Goal: Task Accomplishment & Management: Manage account settings

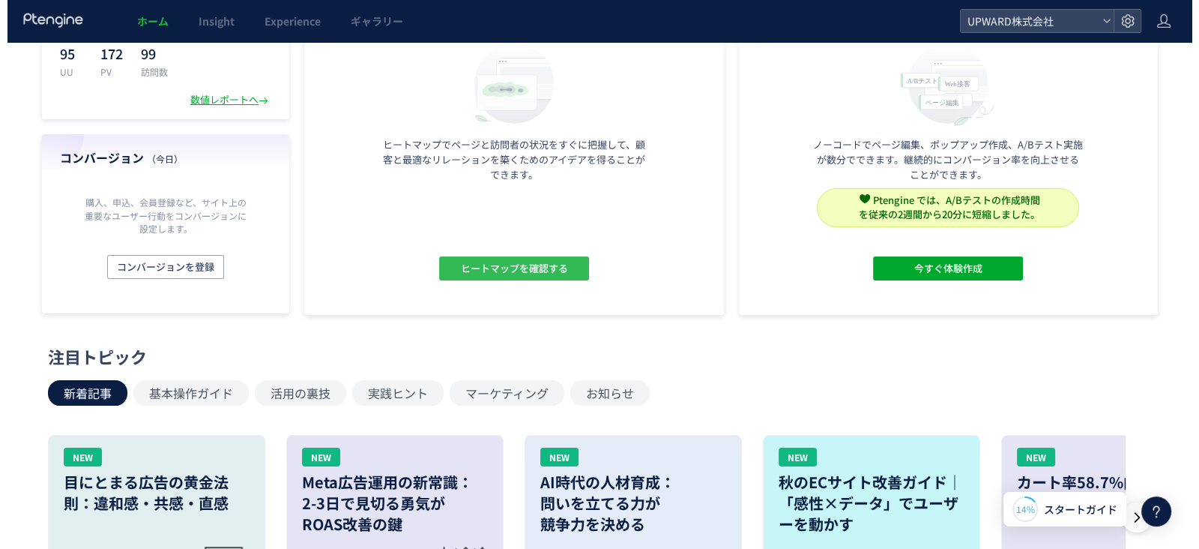
scroll to position [93, 0]
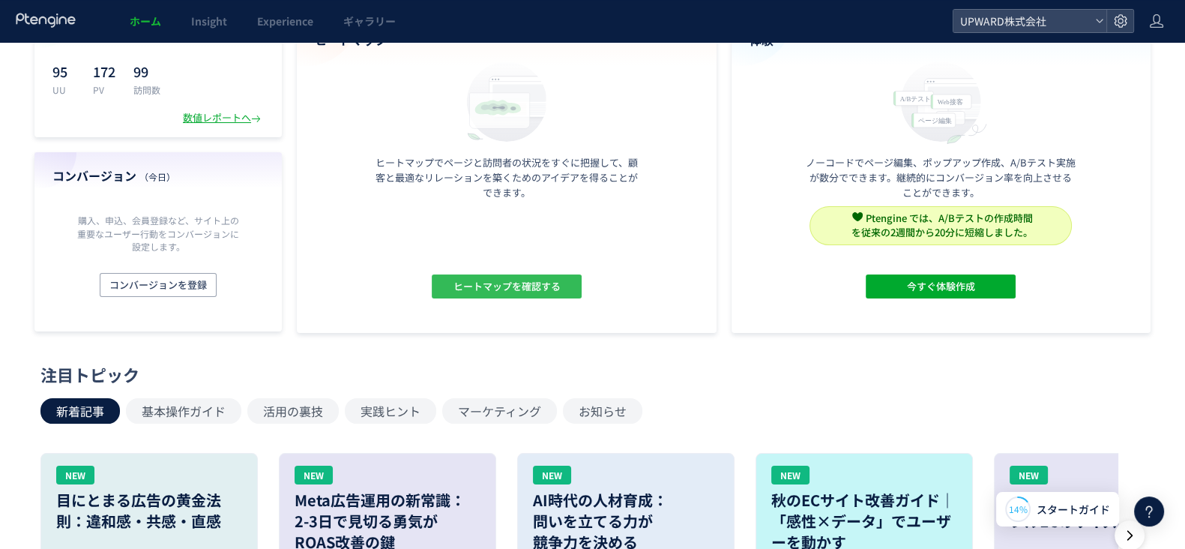
click at [498, 291] on span "ヒートマップを確認する" at bounding box center [506, 286] width 107 height 24
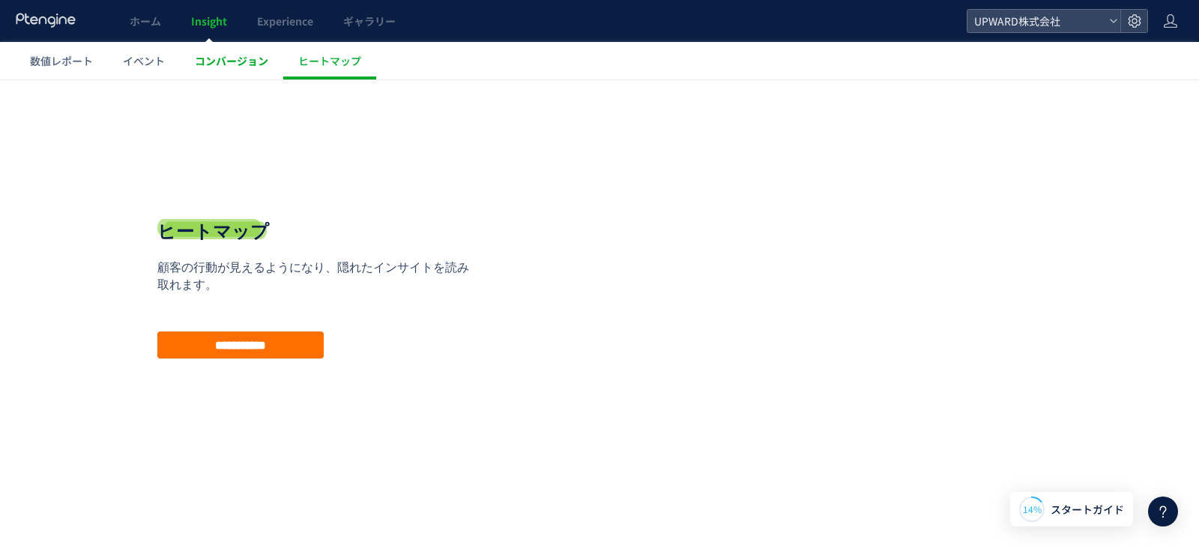
click at [235, 72] on link "コンバージョン" at bounding box center [231, 60] width 103 height 37
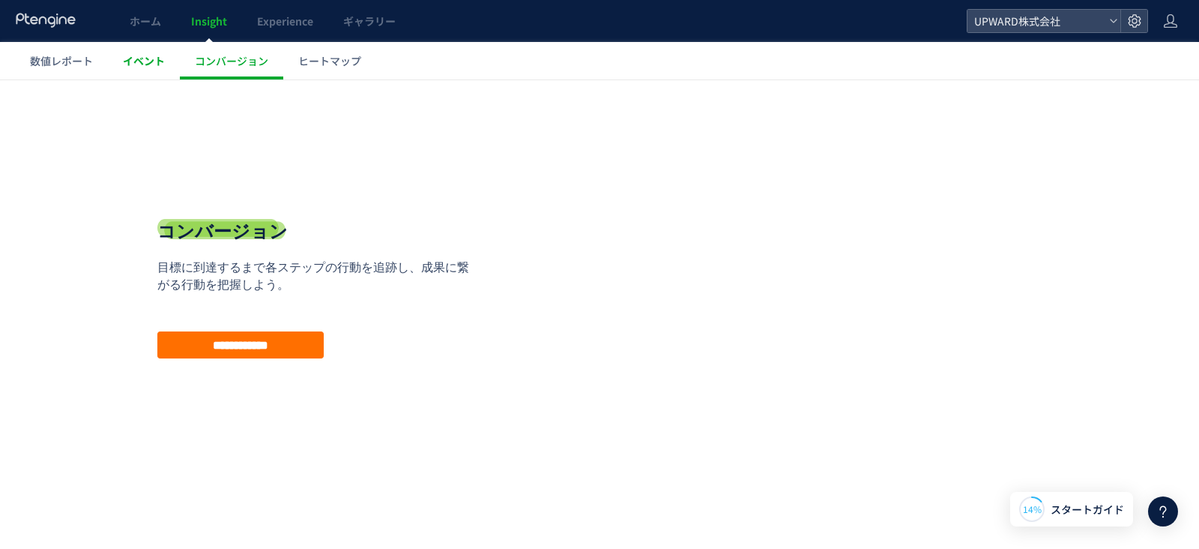
click at [145, 61] on span "イベント" at bounding box center [144, 60] width 42 height 15
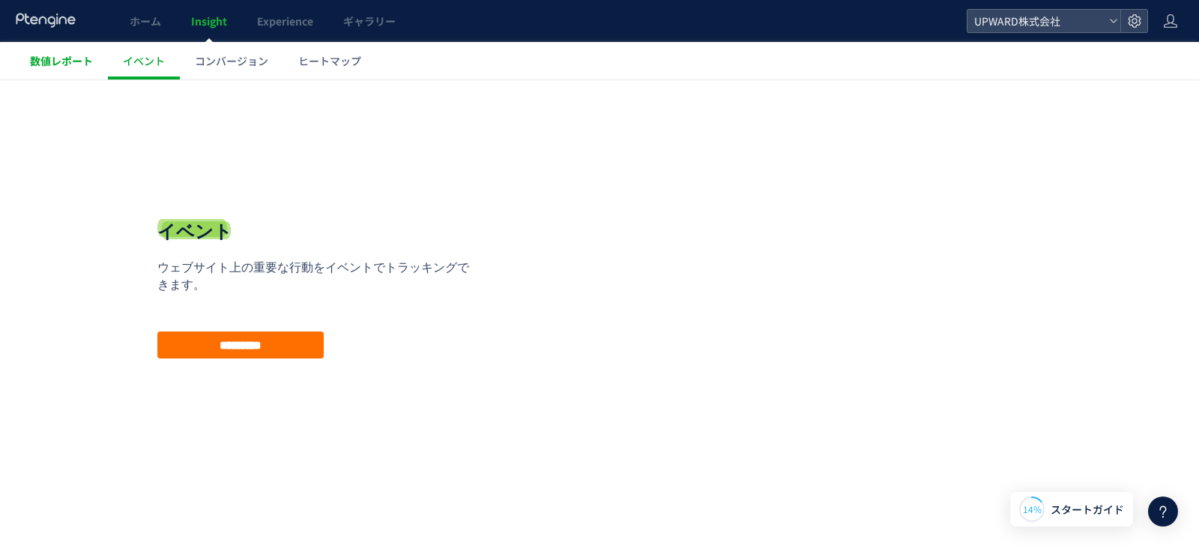
click at [52, 64] on span "数値レポート" at bounding box center [61, 60] width 63 height 15
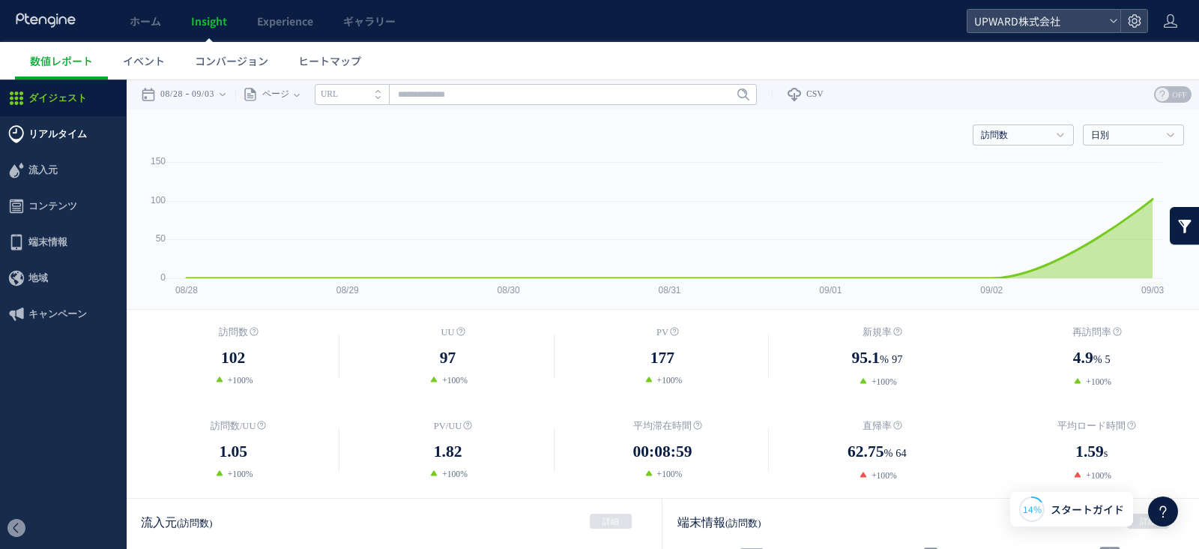
click at [80, 134] on span "リアルタイム" at bounding box center [57, 134] width 58 height 36
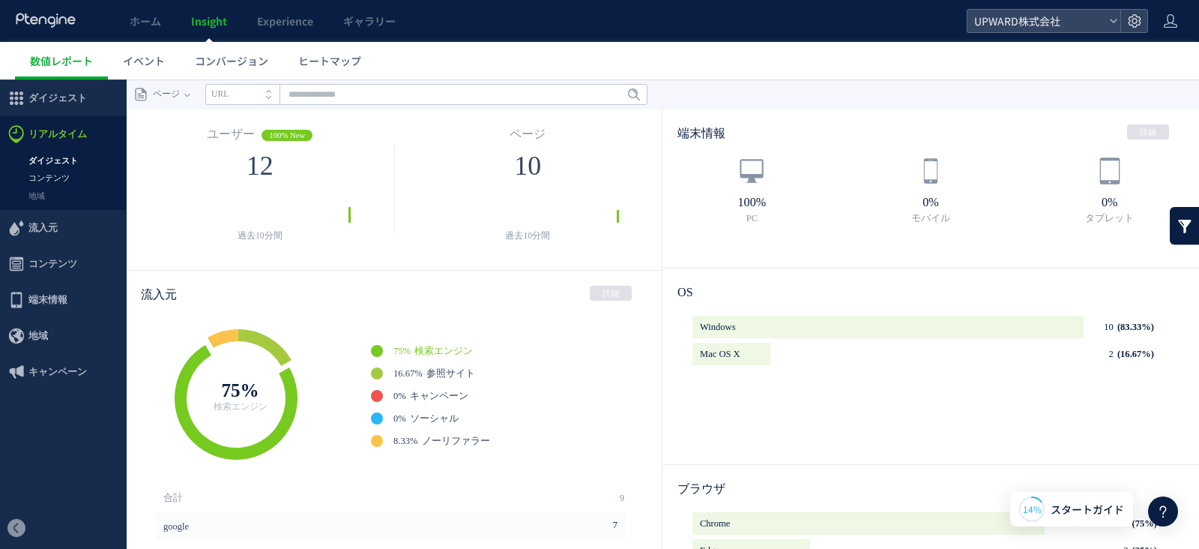
click at [79, 181] on link "コンテンツ" at bounding box center [63, 177] width 126 height 17
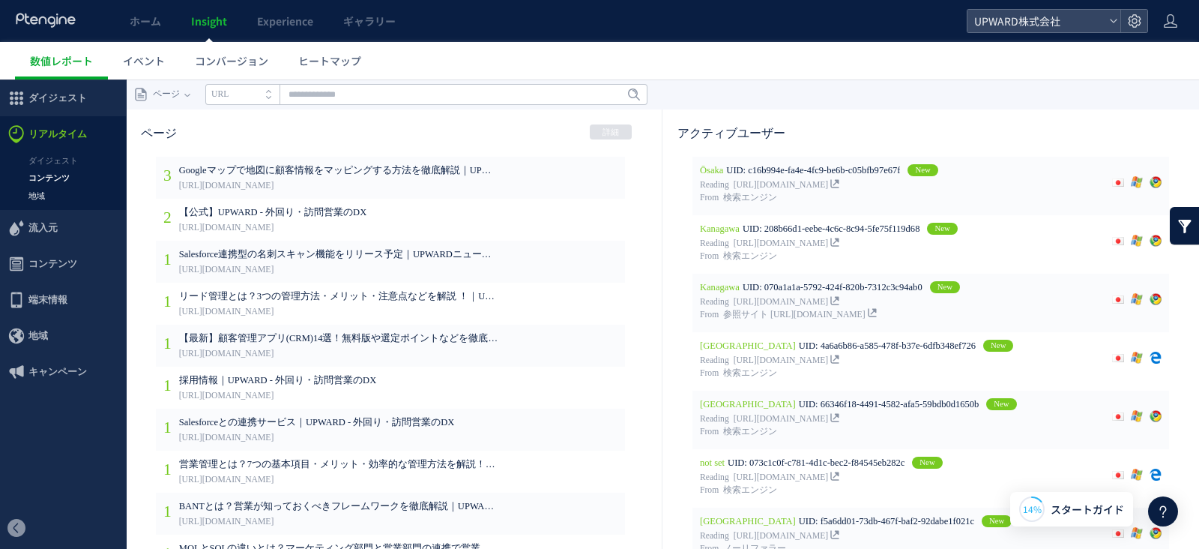
click at [49, 190] on link "地域" at bounding box center [63, 195] width 126 height 17
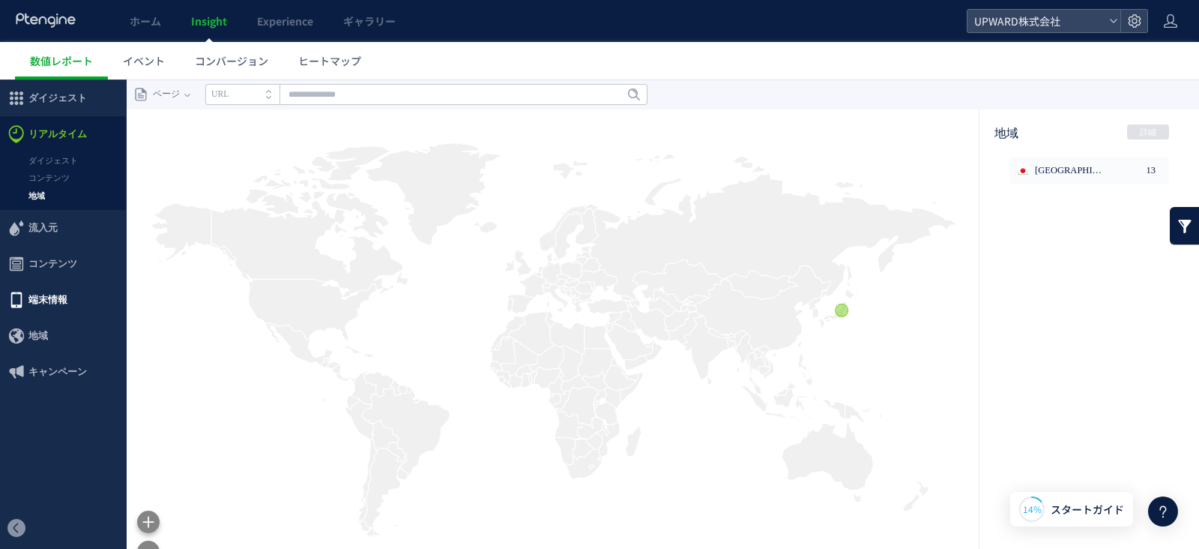
click at [61, 292] on span "端末情報" at bounding box center [47, 300] width 39 height 36
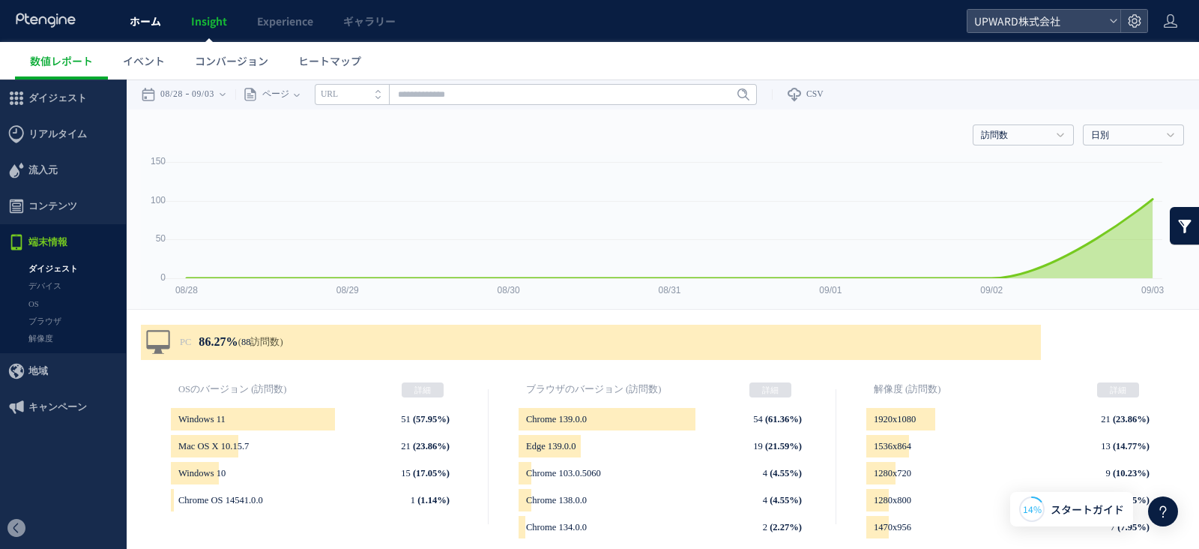
click at [136, 16] on span "ホーム" at bounding box center [145, 20] width 31 height 15
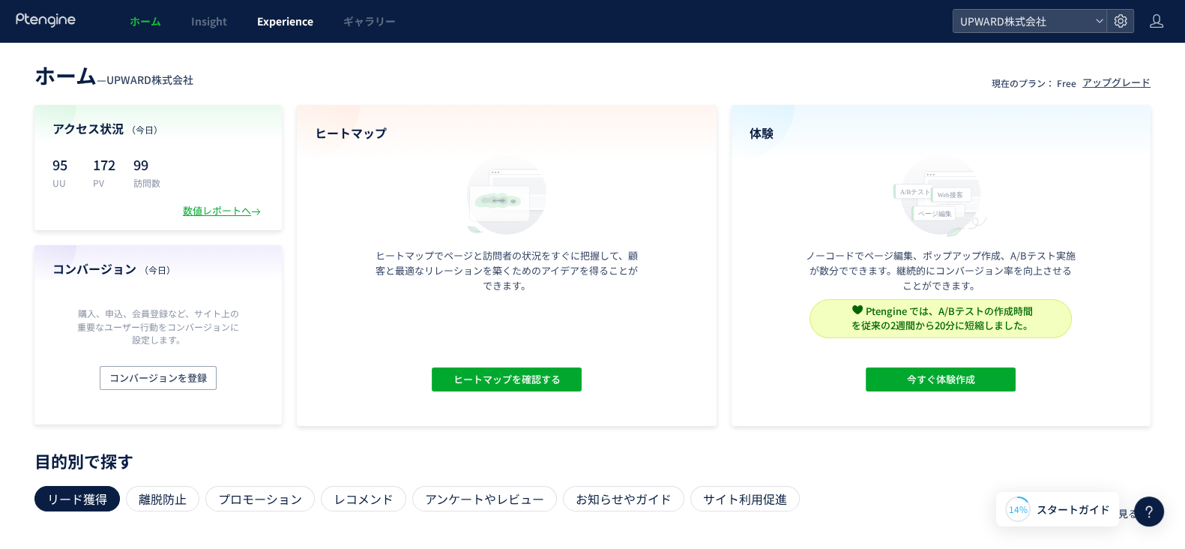
click at [274, 18] on span "Experience" at bounding box center [285, 20] width 56 height 15
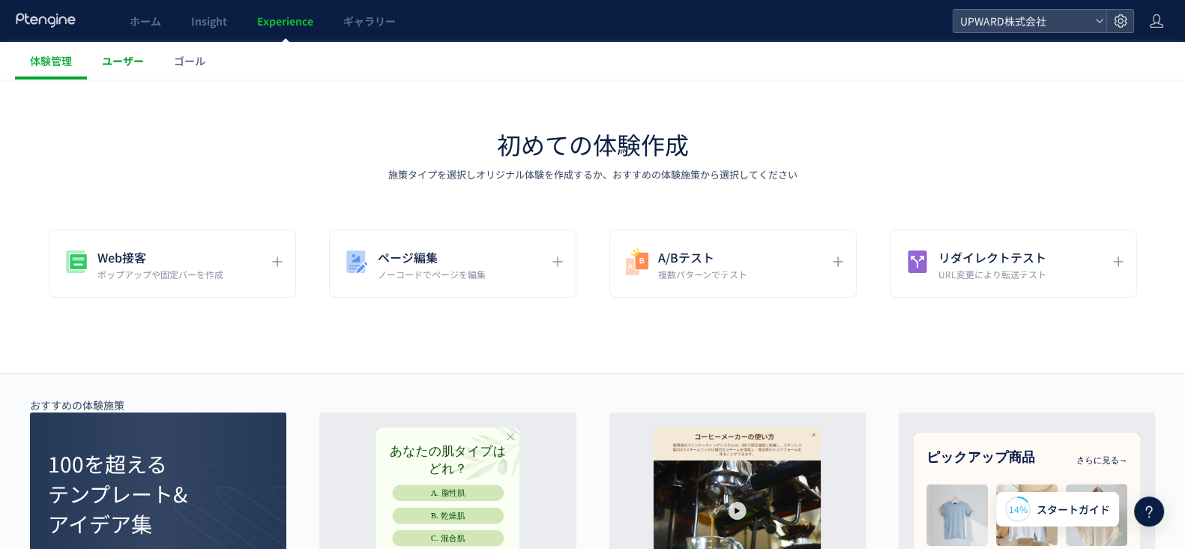
click at [142, 48] on link "ユーザー" at bounding box center [123, 60] width 72 height 37
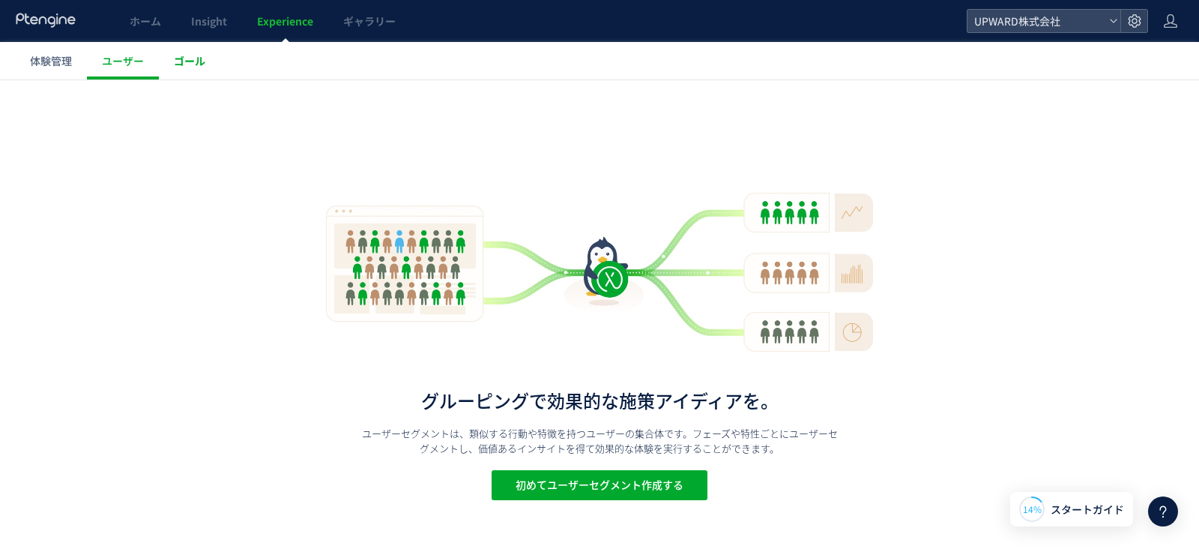
click at [189, 56] on span "ゴール" at bounding box center [189, 60] width 31 height 15
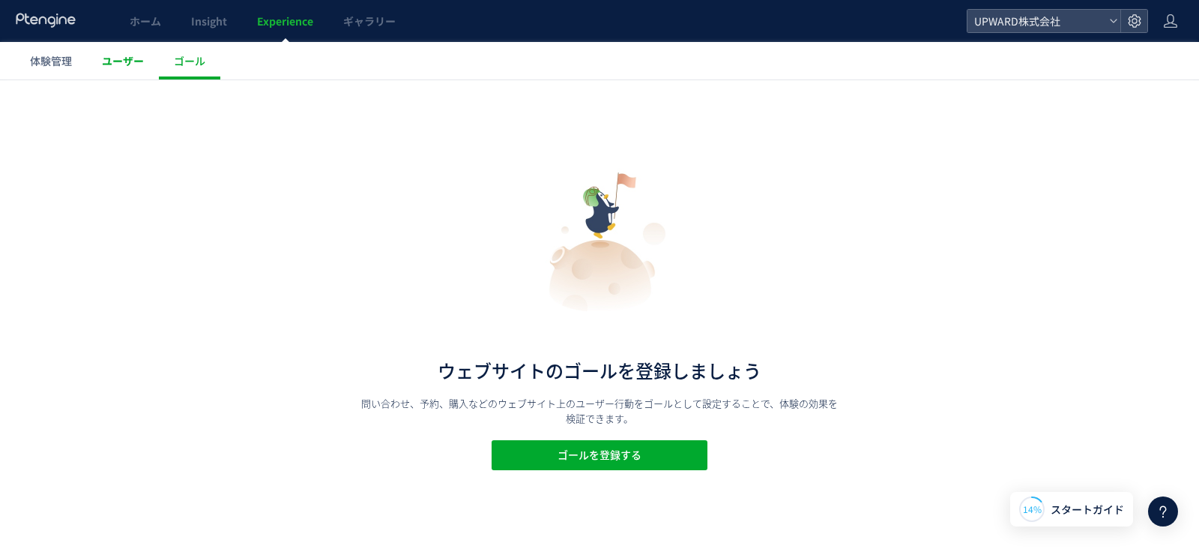
click at [124, 65] on span "ユーザー" at bounding box center [123, 60] width 42 height 15
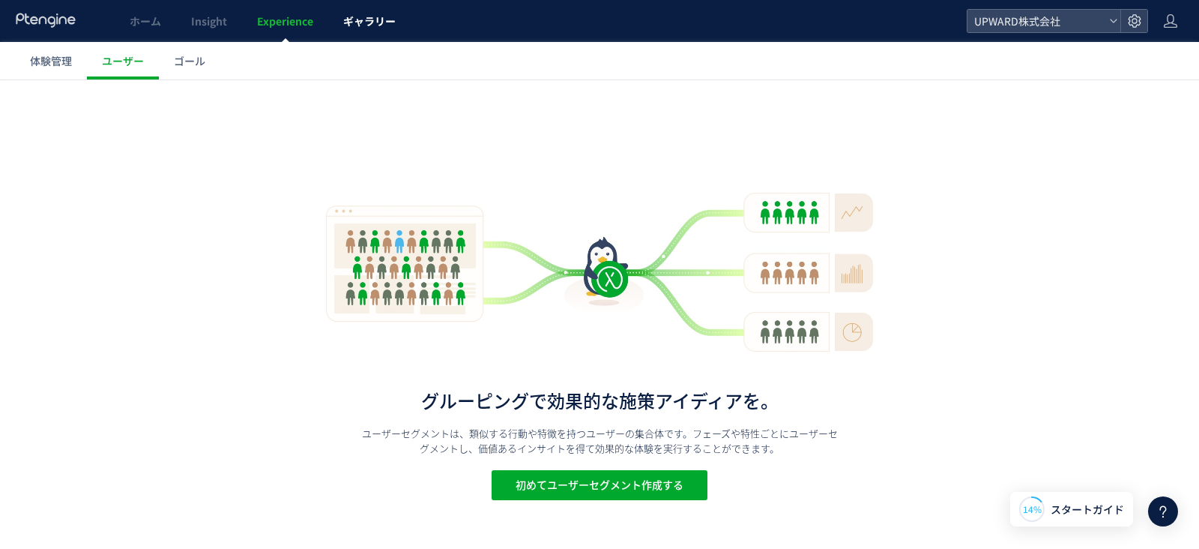
click at [381, 28] on span "ギャラリー" at bounding box center [369, 20] width 52 height 15
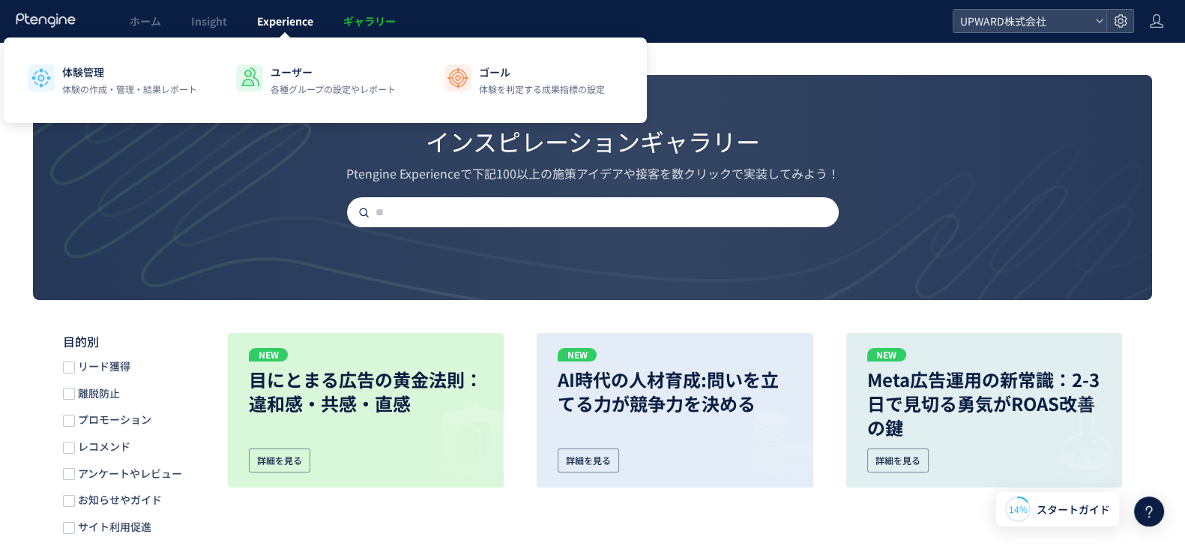
click at [295, 28] on span "Experience" at bounding box center [285, 20] width 56 height 15
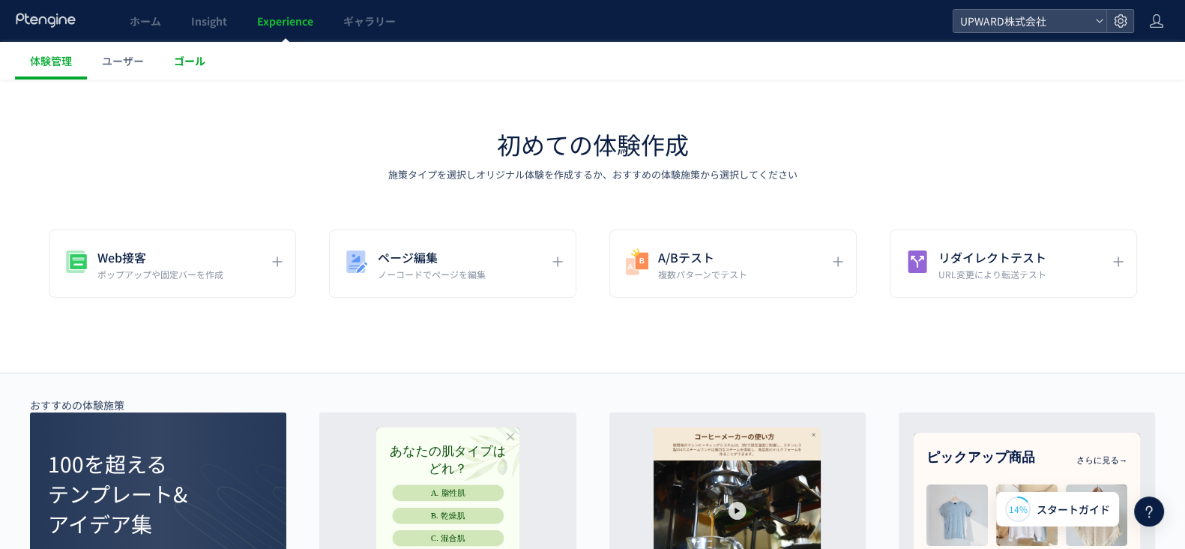
click at [191, 70] on link "ゴール" at bounding box center [189, 60] width 61 height 37
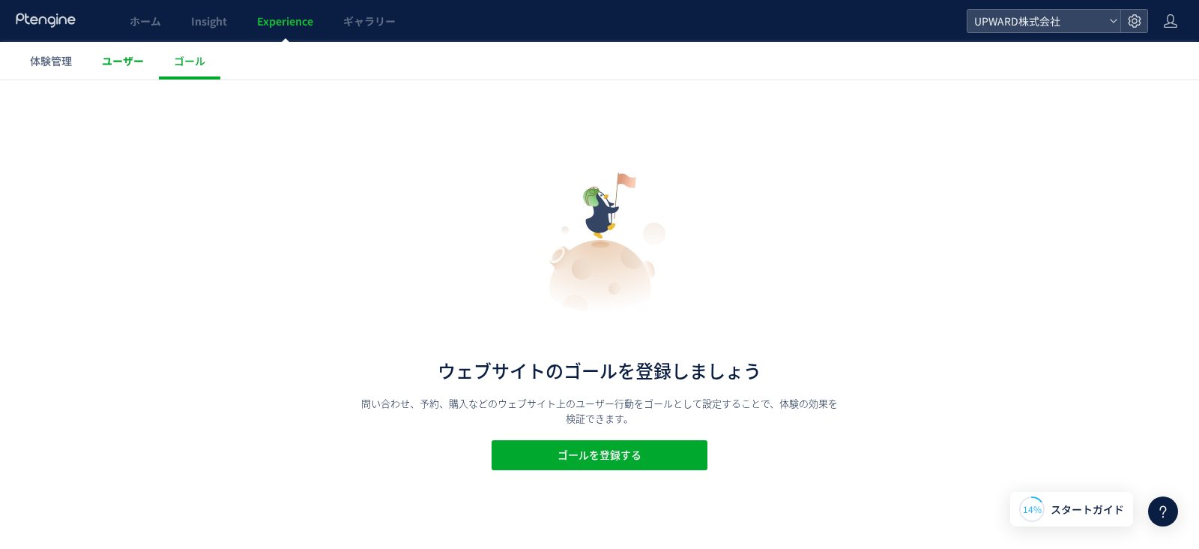
click at [121, 67] on span "ユーザー" at bounding box center [123, 60] width 42 height 15
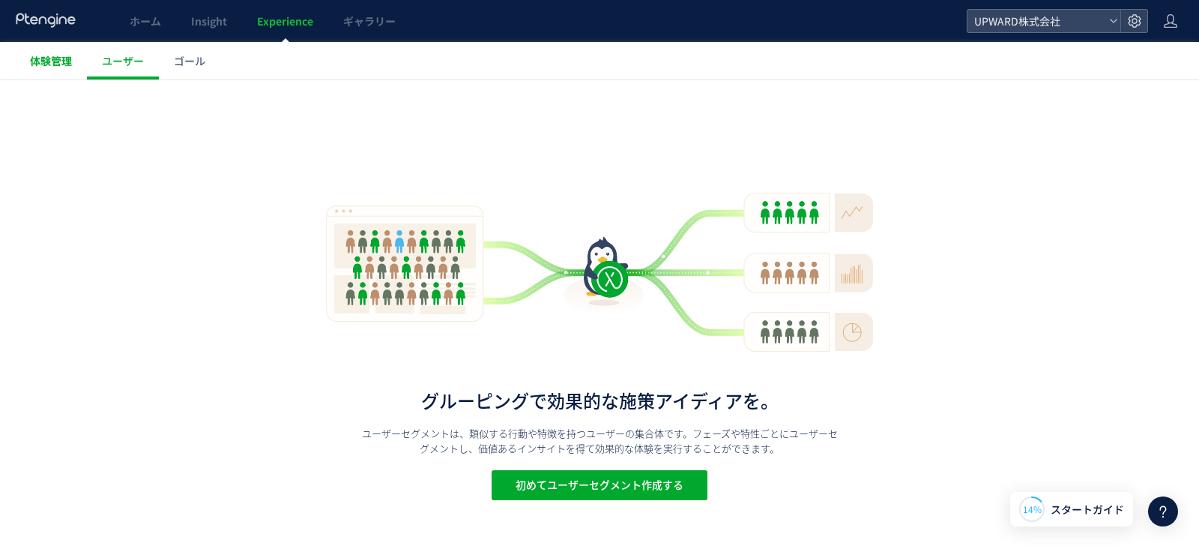
click at [45, 66] on span "体験管理" at bounding box center [51, 60] width 42 height 15
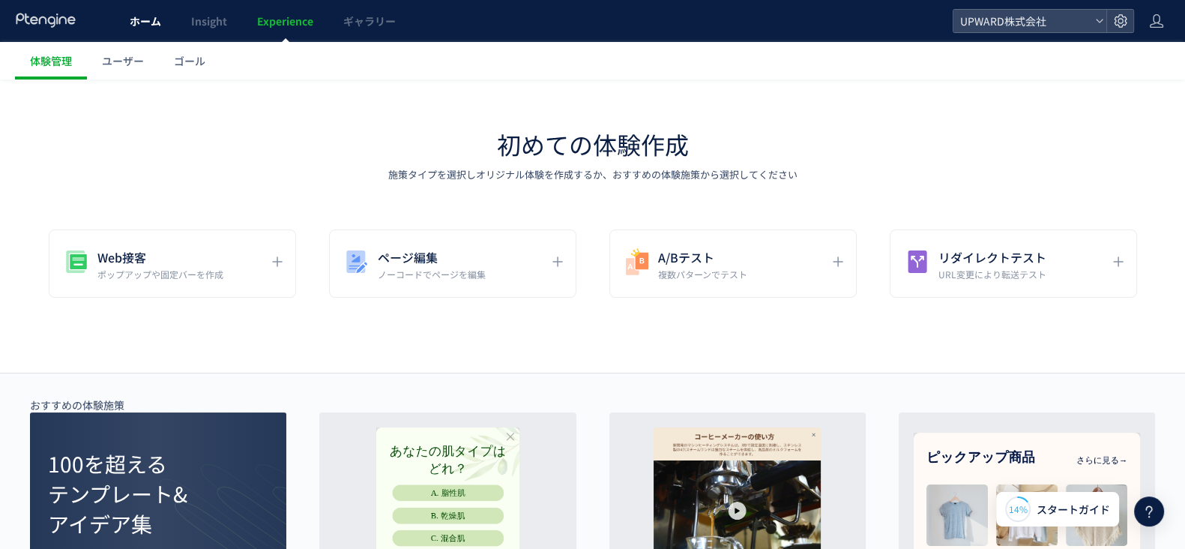
click at [157, 20] on span "ホーム" at bounding box center [145, 20] width 31 height 15
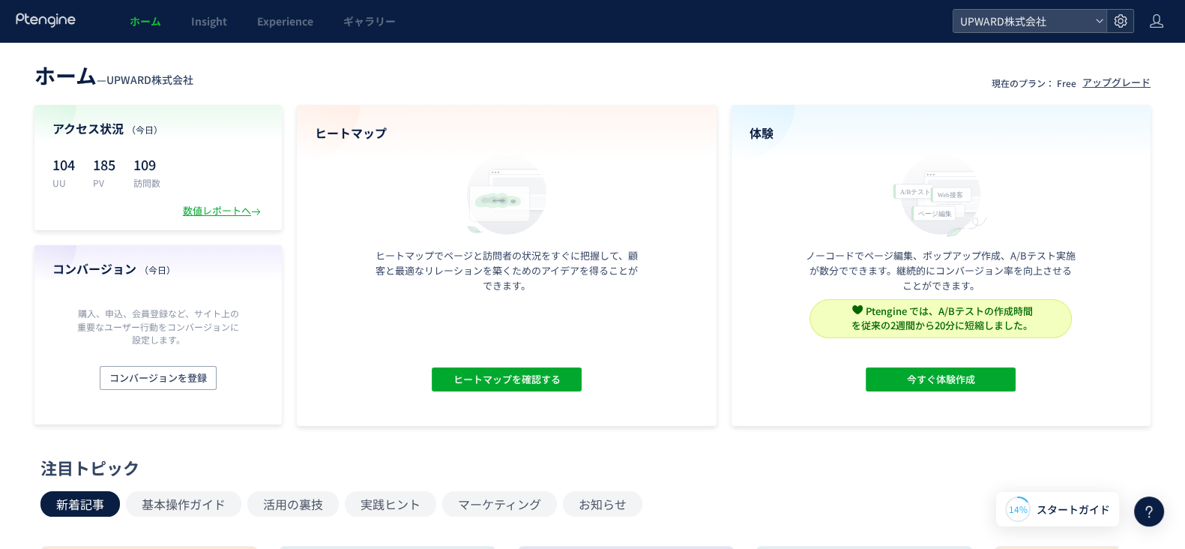
click at [1120, 24] on icon at bounding box center [1120, 20] width 15 height 15
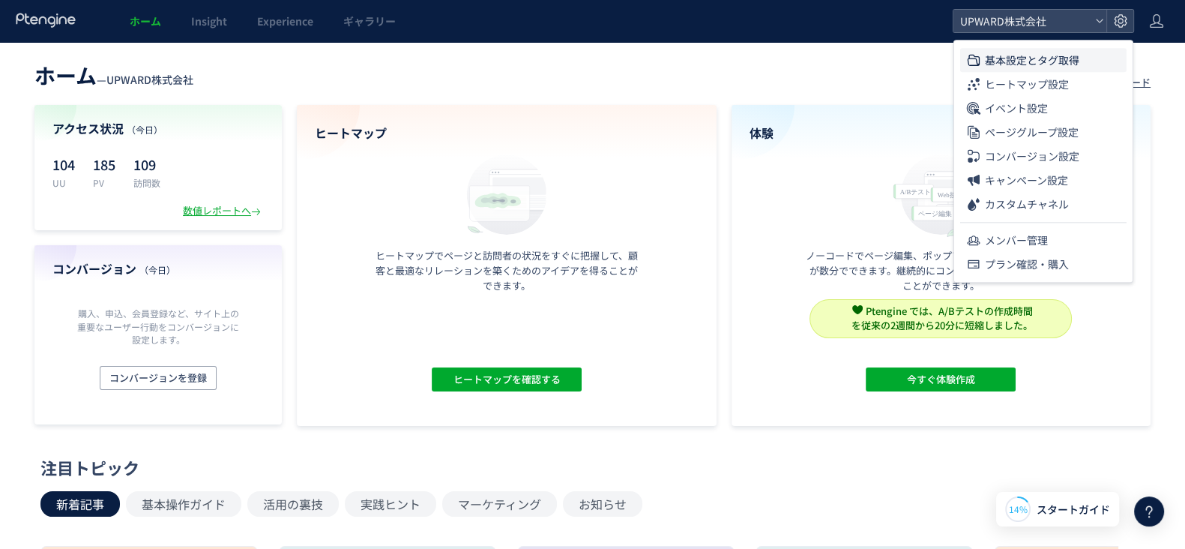
click at [1054, 62] on span "基本設定とタグ取得" at bounding box center [1032, 60] width 94 height 24
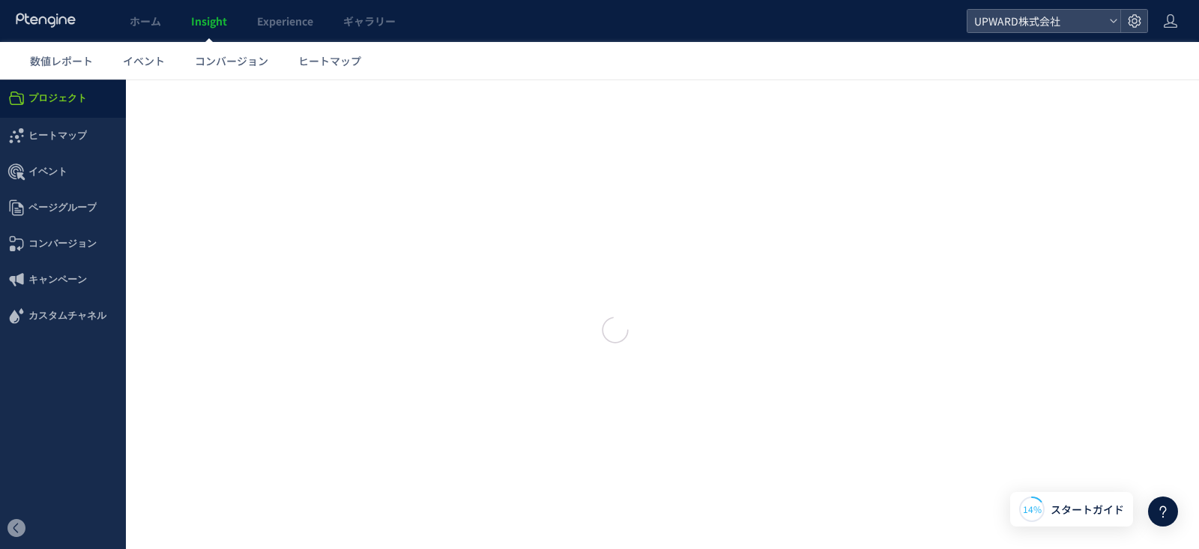
type input "**********"
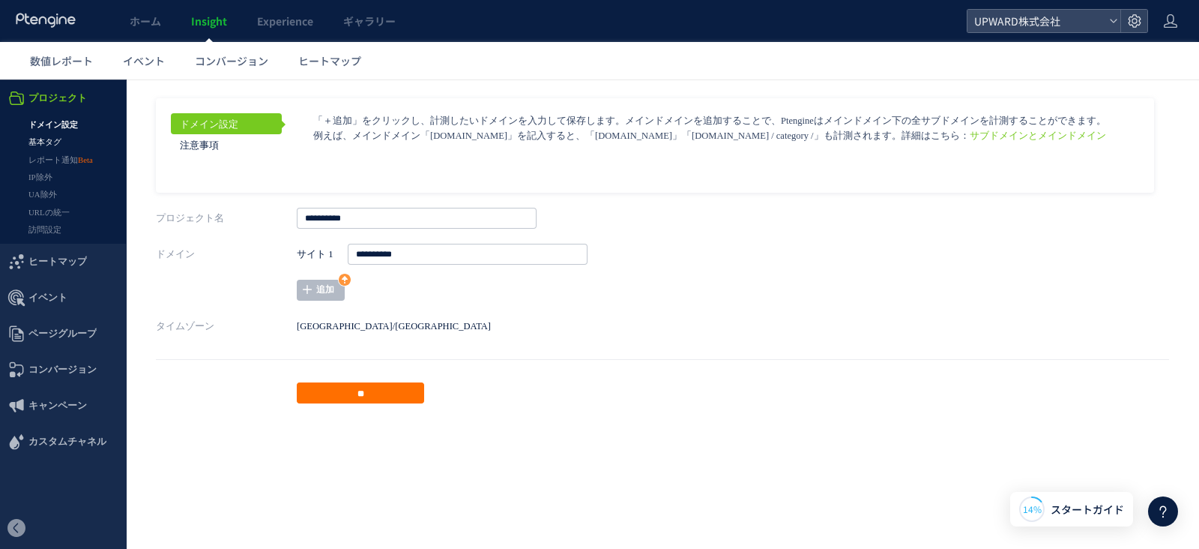
click at [52, 145] on link "基本タグ" at bounding box center [63, 141] width 126 height 17
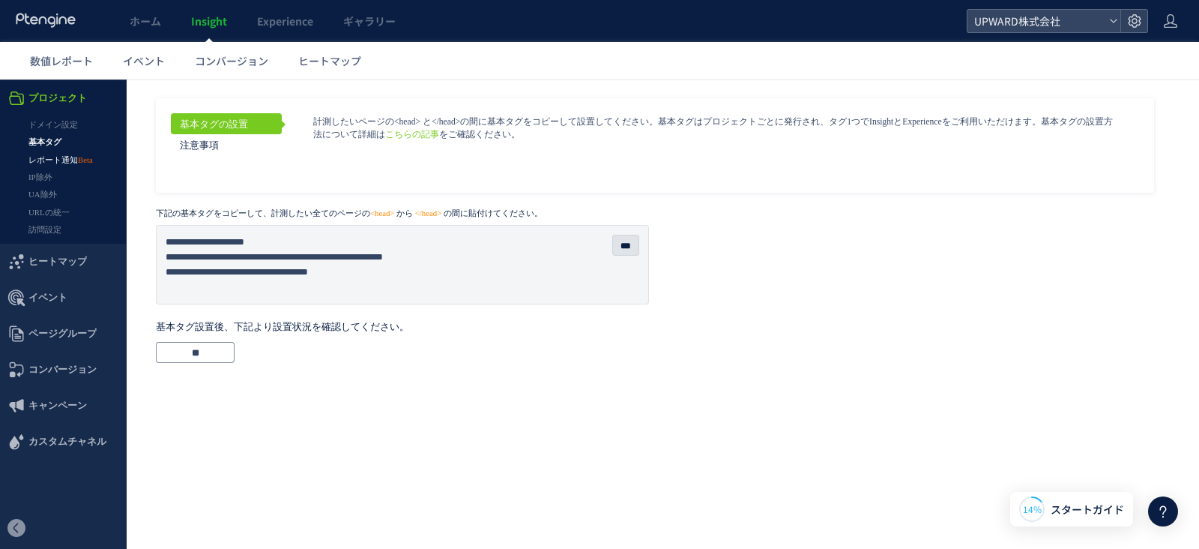
drag, startPoint x: 51, startPoint y: 235, endPoint x: 51, endPoint y: 155, distance: 79.4
click at [51, 155] on link "レポート通知" at bounding box center [63, 159] width 126 height 17
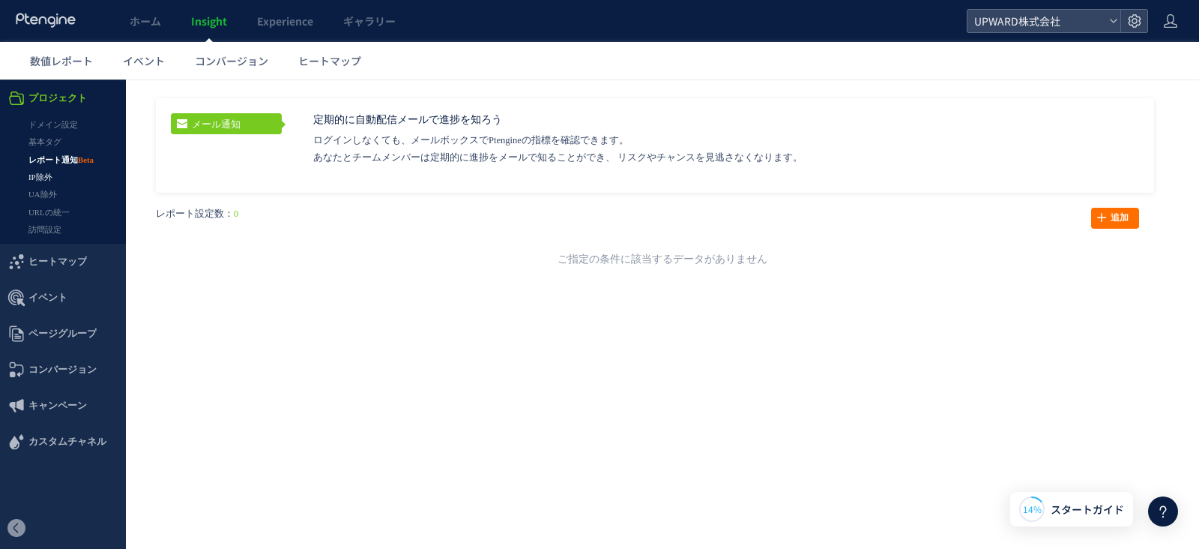
click at [48, 182] on link "IP除外" at bounding box center [63, 177] width 126 height 17
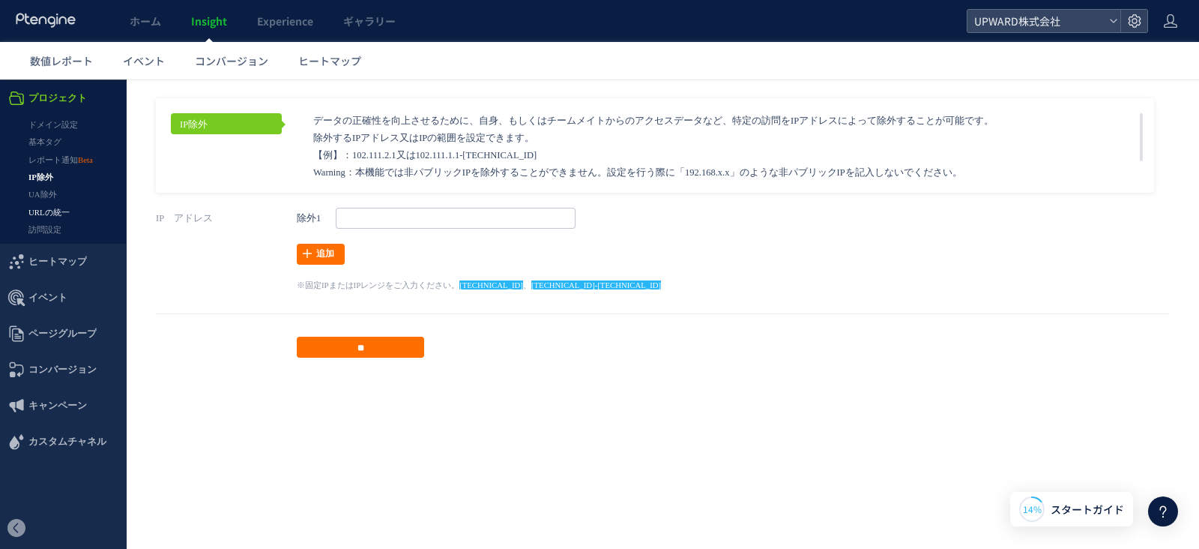
click at [52, 204] on link "URLの統一" at bounding box center [63, 212] width 126 height 17
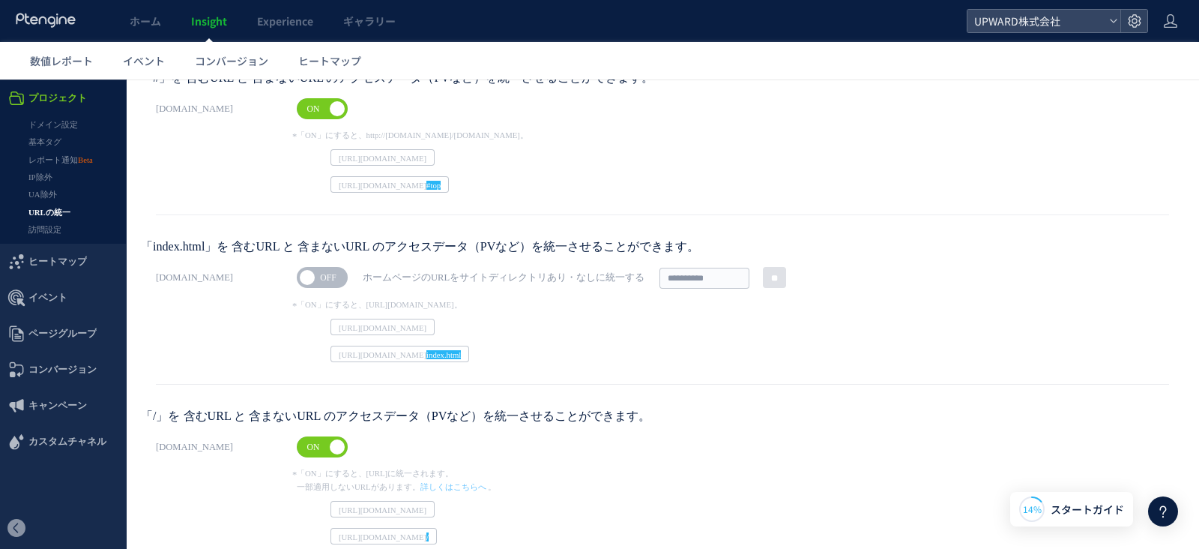
scroll to position [343, 0]
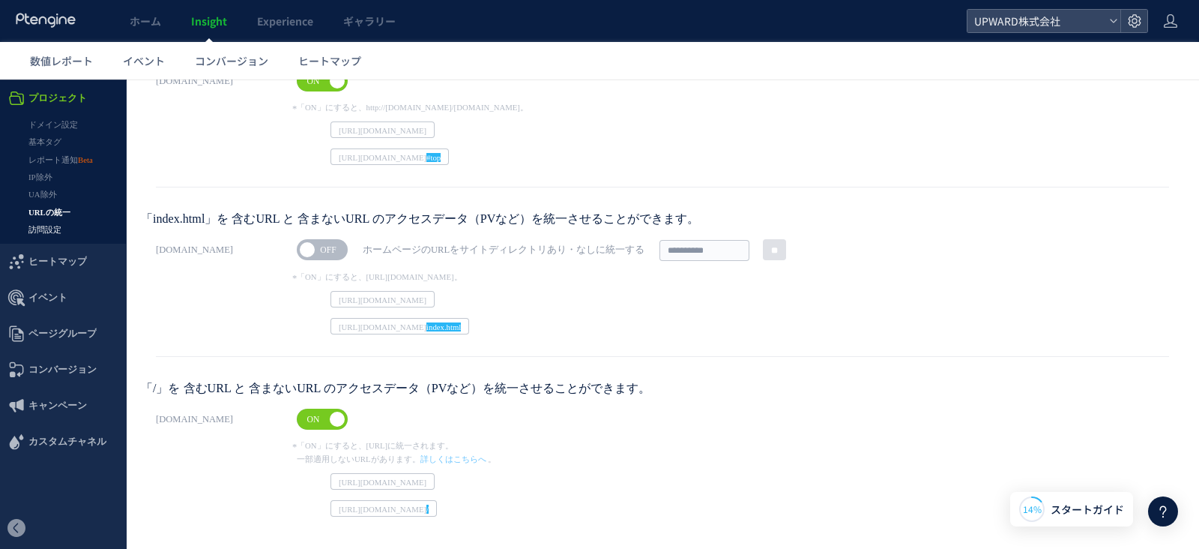
click at [56, 235] on link "訪問設定" at bounding box center [63, 229] width 126 height 17
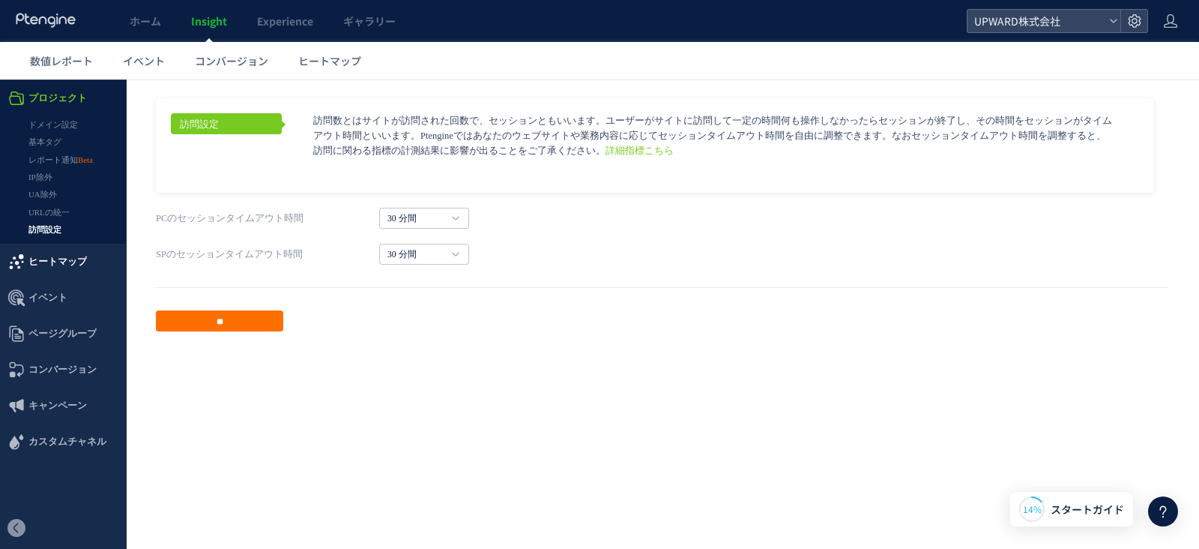
click at [60, 271] on span "ヒートマップ" at bounding box center [57, 262] width 58 height 36
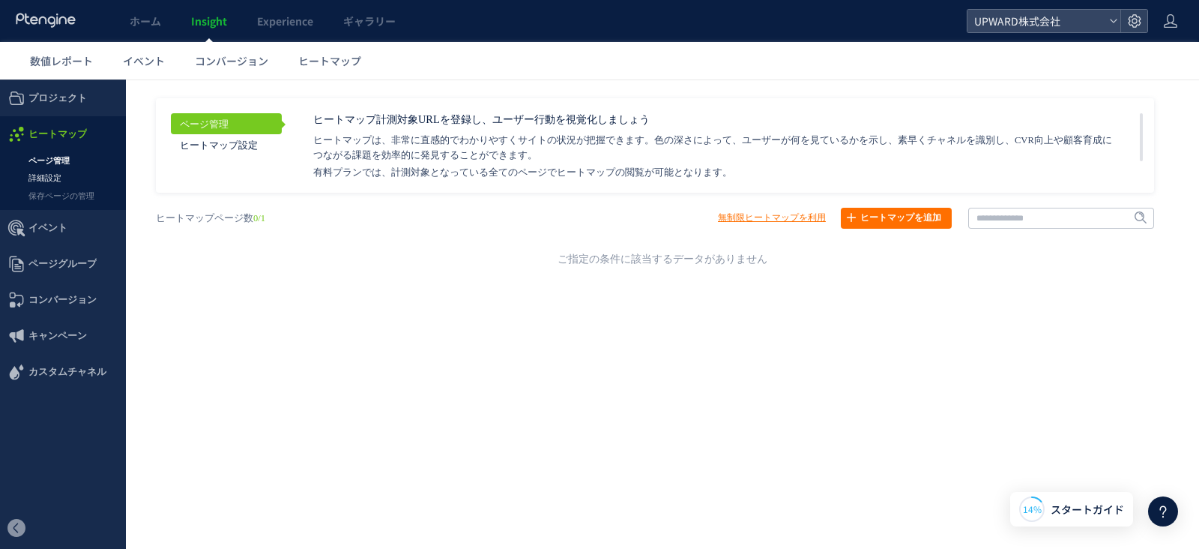
click at [79, 176] on link "詳細設定" at bounding box center [63, 177] width 126 height 17
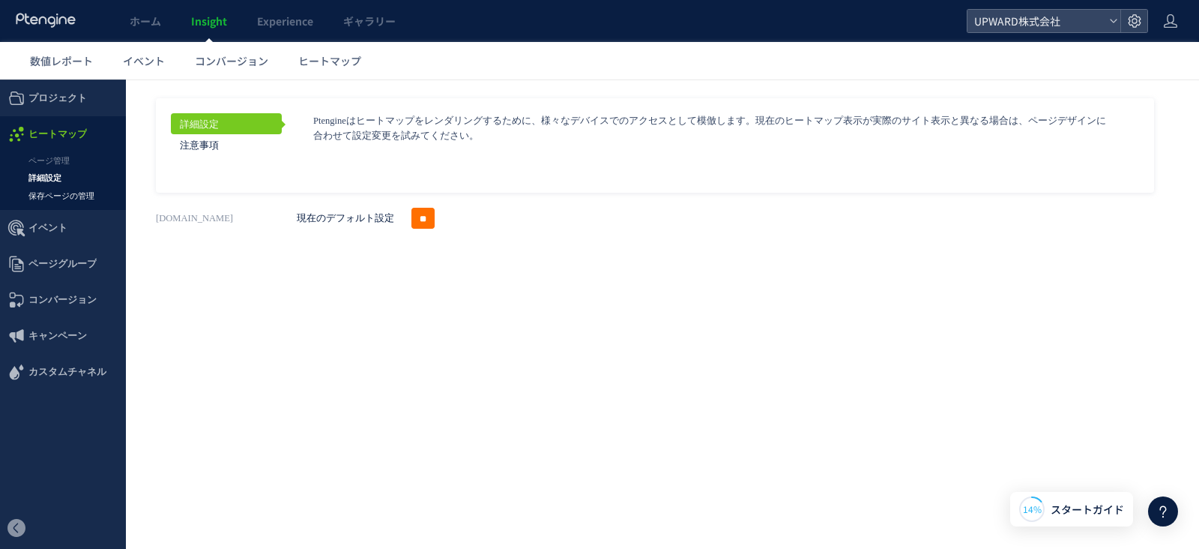
click at [79, 192] on link "保存ページの管理" at bounding box center [63, 195] width 126 height 17
